Goal: Information Seeking & Learning: Learn about a topic

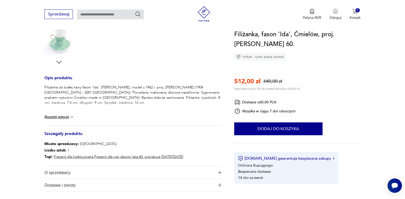
scroll to position [164, 0]
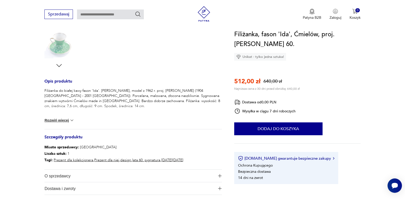
click at [72, 119] on img at bounding box center [71, 120] width 5 height 5
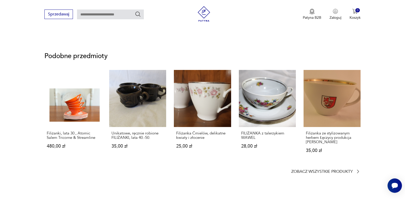
scroll to position [342, 0]
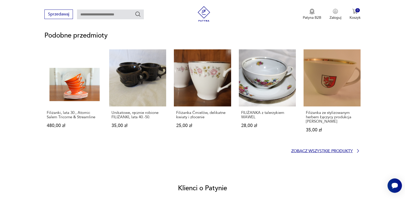
click at [355, 149] on icon at bounding box center [357, 150] width 5 height 5
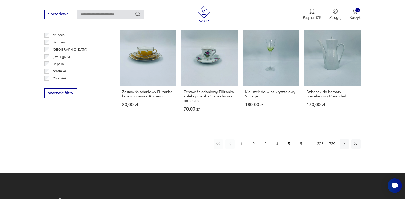
scroll to position [504, 0]
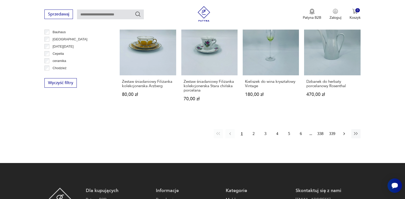
click at [343, 133] on icon "button" at bounding box center [343, 133] width 5 height 5
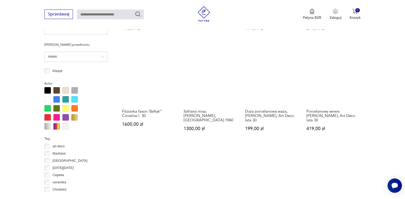
scroll to position [389, 0]
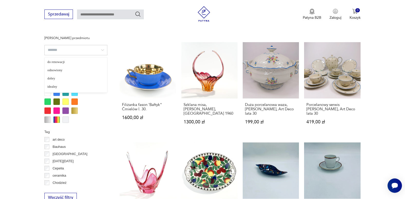
click at [54, 49] on input "search" at bounding box center [75, 50] width 63 height 10
click at [92, 112] on div "Kolor" at bounding box center [75, 98] width 63 height 50
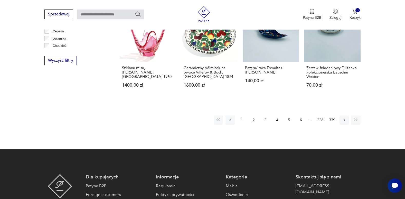
scroll to position [540, 0]
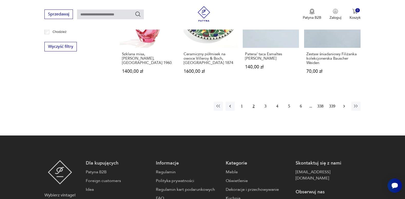
click at [341, 103] on icon "button" at bounding box center [343, 105] width 5 height 5
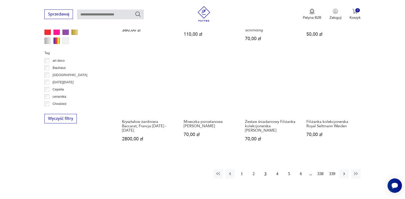
scroll to position [475, 0]
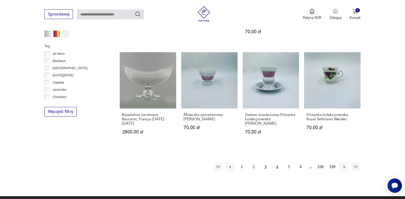
click at [276, 162] on button "4" at bounding box center [276, 166] width 9 height 9
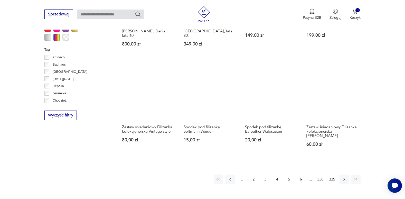
scroll to position [482, 0]
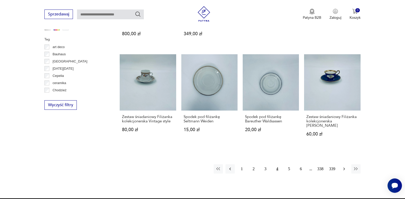
click at [344, 166] on icon "button" at bounding box center [343, 168] width 5 height 5
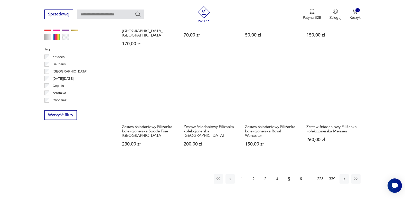
scroll to position [489, 0]
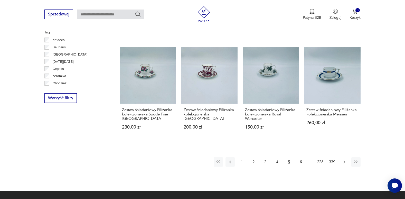
click at [344, 159] on icon "button" at bounding box center [343, 161] width 5 height 5
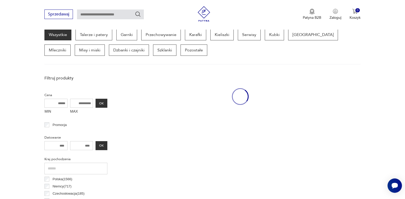
scroll to position [136, 0]
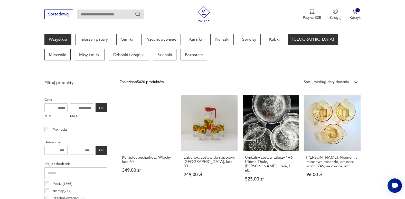
click at [295, 38] on p "[GEOGRAPHIC_DATA]" at bounding box center [313, 39] width 50 height 11
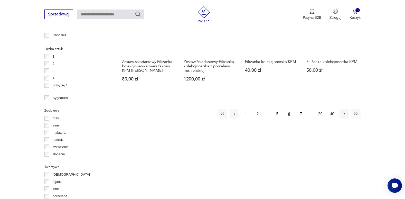
scroll to position [560, 0]
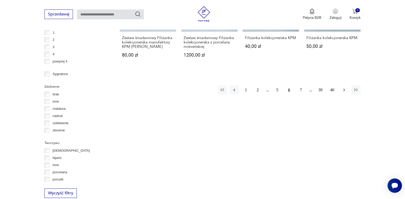
click at [343, 87] on icon "button" at bounding box center [343, 89] width 5 height 5
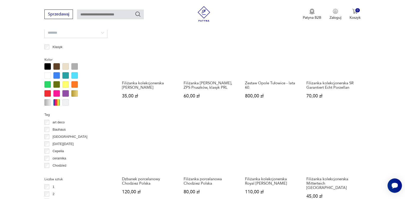
scroll to position [454, 0]
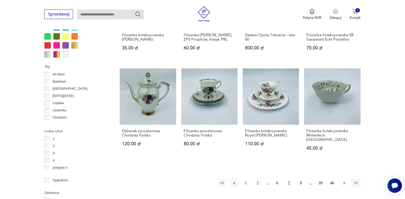
click at [344, 180] on icon "button" at bounding box center [343, 182] width 5 height 5
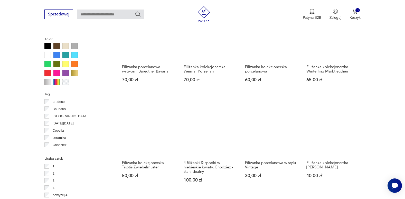
scroll to position [447, 0]
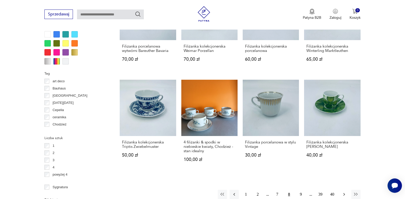
click at [343, 191] on icon "button" at bounding box center [343, 193] width 5 height 5
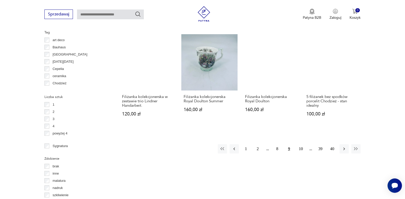
scroll to position [516, 0]
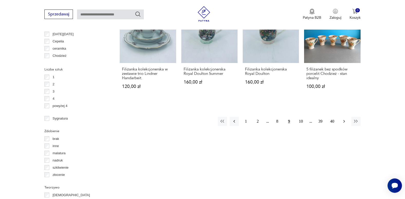
click at [343, 119] on icon "button" at bounding box center [343, 121] width 5 height 5
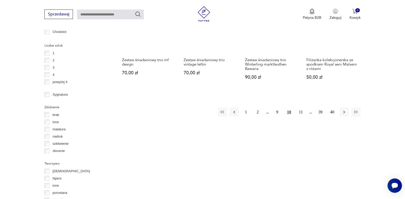
scroll to position [547, 0]
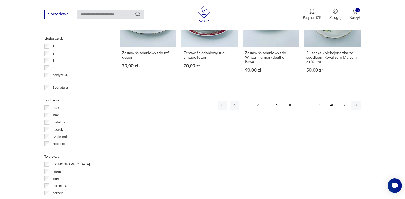
click at [343, 102] on icon "button" at bounding box center [343, 104] width 5 height 5
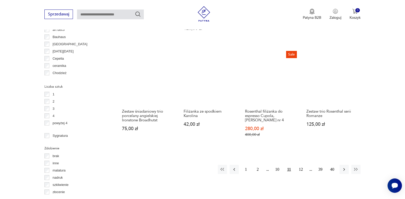
scroll to position [526, 0]
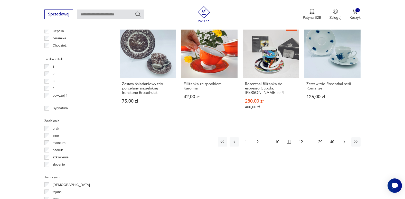
click at [344, 139] on icon "button" at bounding box center [343, 141] width 5 height 5
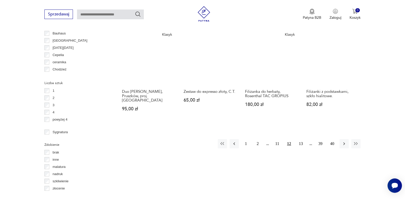
scroll to position [506, 0]
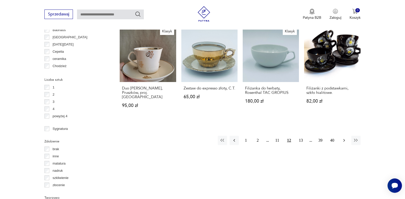
click at [344, 138] on icon "button" at bounding box center [343, 140] width 5 height 5
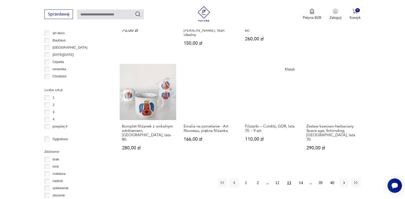
scroll to position [506, 0]
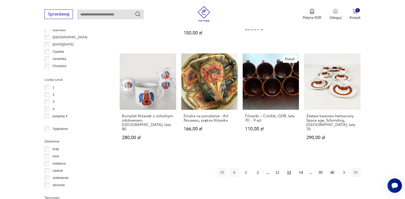
click at [344, 171] on icon "button" at bounding box center [344, 172] width 2 height 3
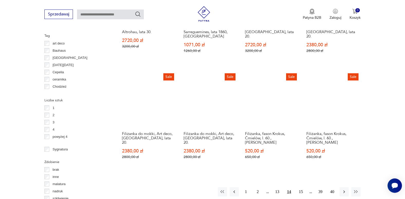
scroll to position [533, 0]
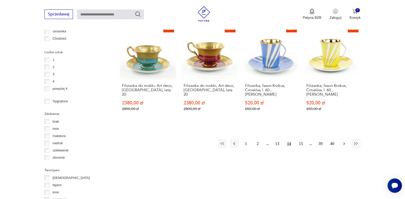
click at [344, 141] on icon "button" at bounding box center [343, 143] width 5 height 5
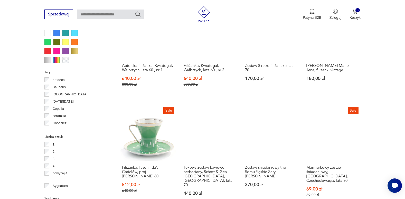
scroll to position [451, 0]
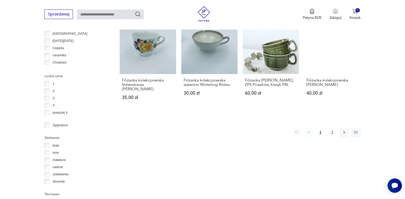
scroll to position [530, 0]
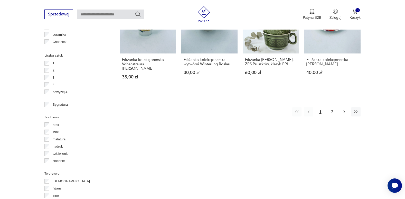
click at [347, 112] on button "button" at bounding box center [343, 111] width 9 height 9
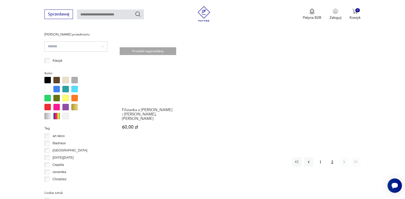
scroll to position [396, 0]
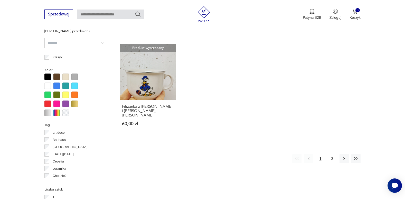
scroll to position [530, 0]
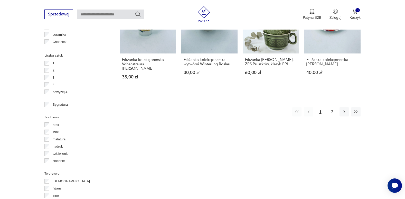
scroll to position [451, 0]
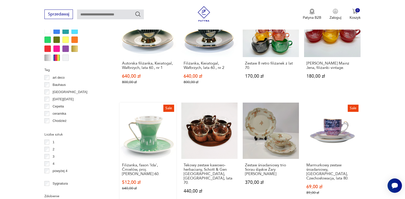
click at [150, 114] on link "Sale Filiżanka, fason 'Ida', [GEOGRAPHIC_DATA], proj. [PERSON_NAME] 60. 512,00 …" at bounding box center [148, 153] width 56 height 102
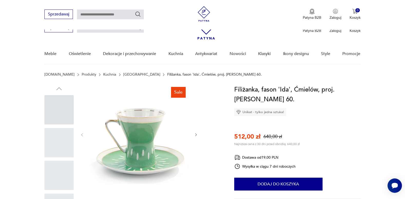
scroll to position [71, 0]
